Goal: Task Accomplishment & Management: Complete application form

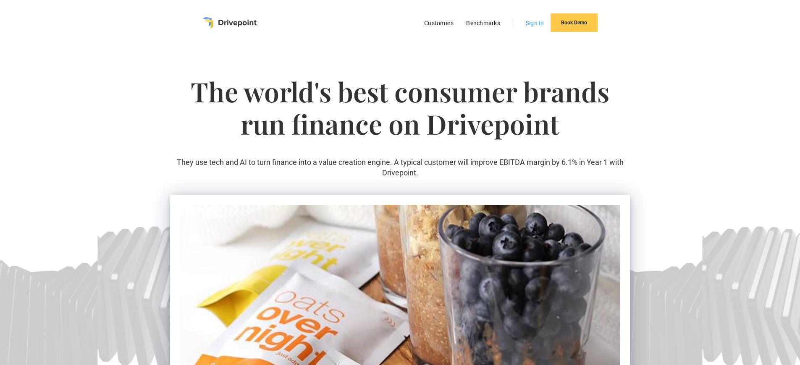
click at [532, 23] on link "Sign In" at bounding box center [534, 23] width 27 height 11
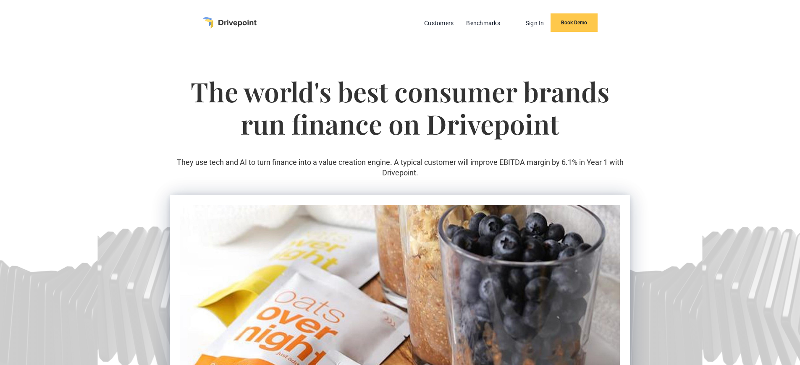
scroll to position [1337, 0]
click at [573, 23] on link "Book Demo" at bounding box center [573, 22] width 47 height 18
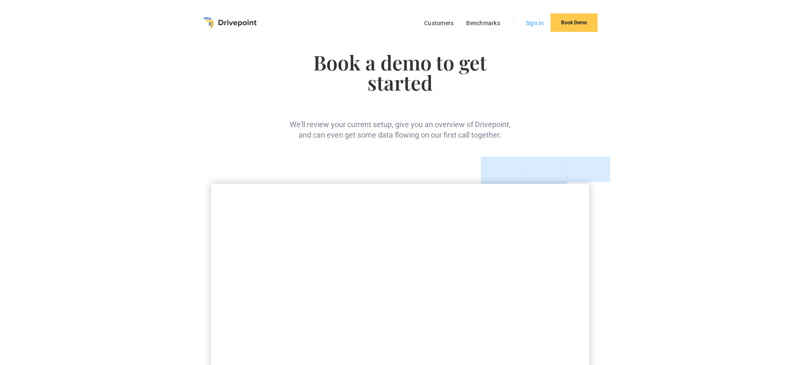
click at [532, 23] on link "Sign In" at bounding box center [534, 23] width 27 height 11
